Goal: Transaction & Acquisition: Purchase product/service

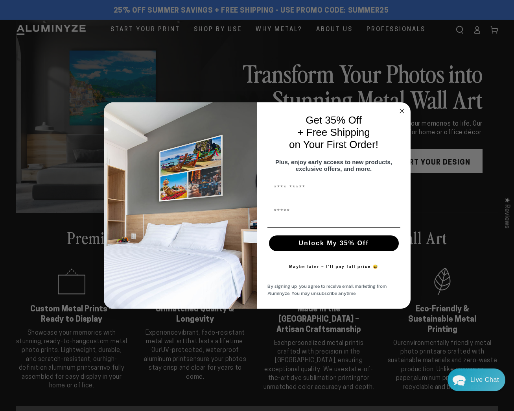
click at [300, 223] on div "First Name" at bounding box center [334, 212] width 138 height 24
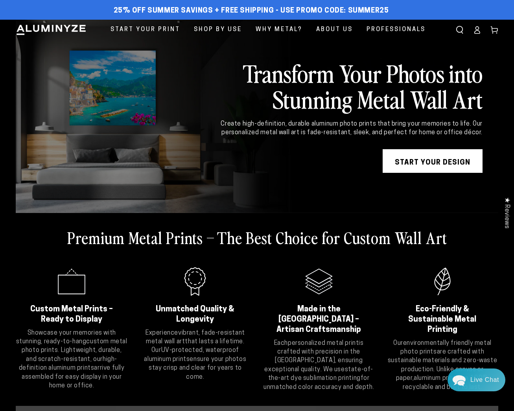
click at [458, 245] on div "Close dialog Get 35% Off + Free Shipping on Your First Order! Plus, enjoy early…" at bounding box center [257, 205] width 514 height 411
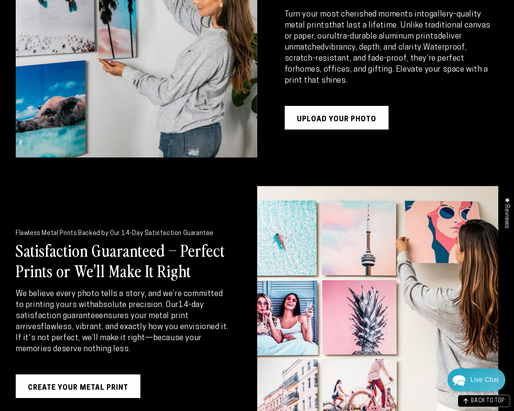
scroll to position [1039, 0]
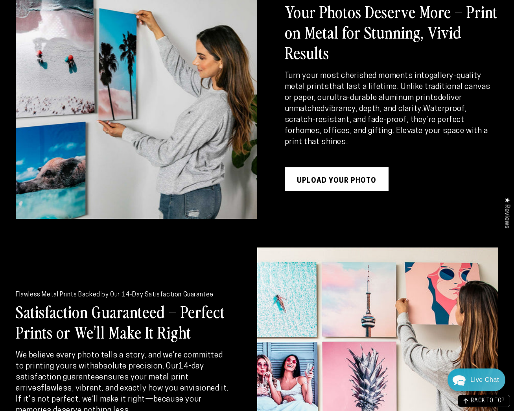
click at [353, 174] on link "UPLOAD YOUR PHOTO" at bounding box center [337, 179] width 104 height 24
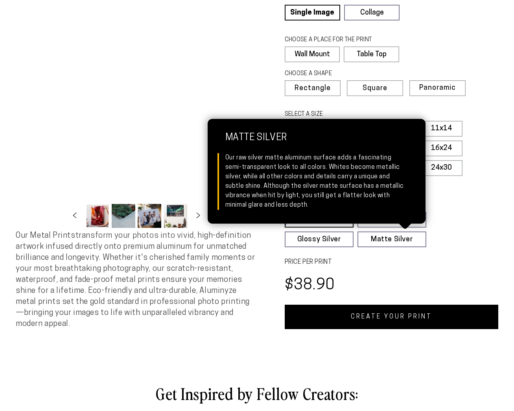
scroll to position [92, 0]
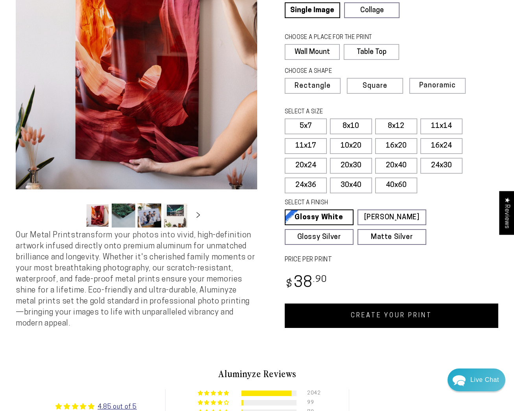
select select "**********"
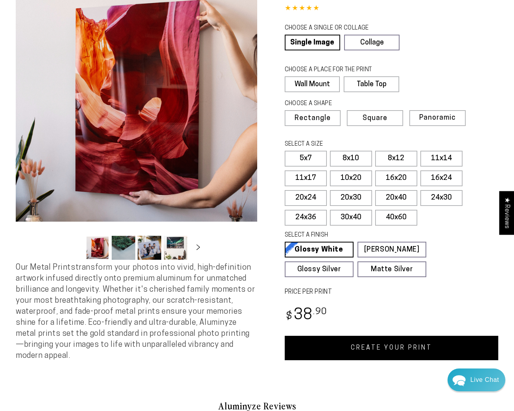
scroll to position [0, 0]
